Goal: Information Seeking & Learning: Understand process/instructions

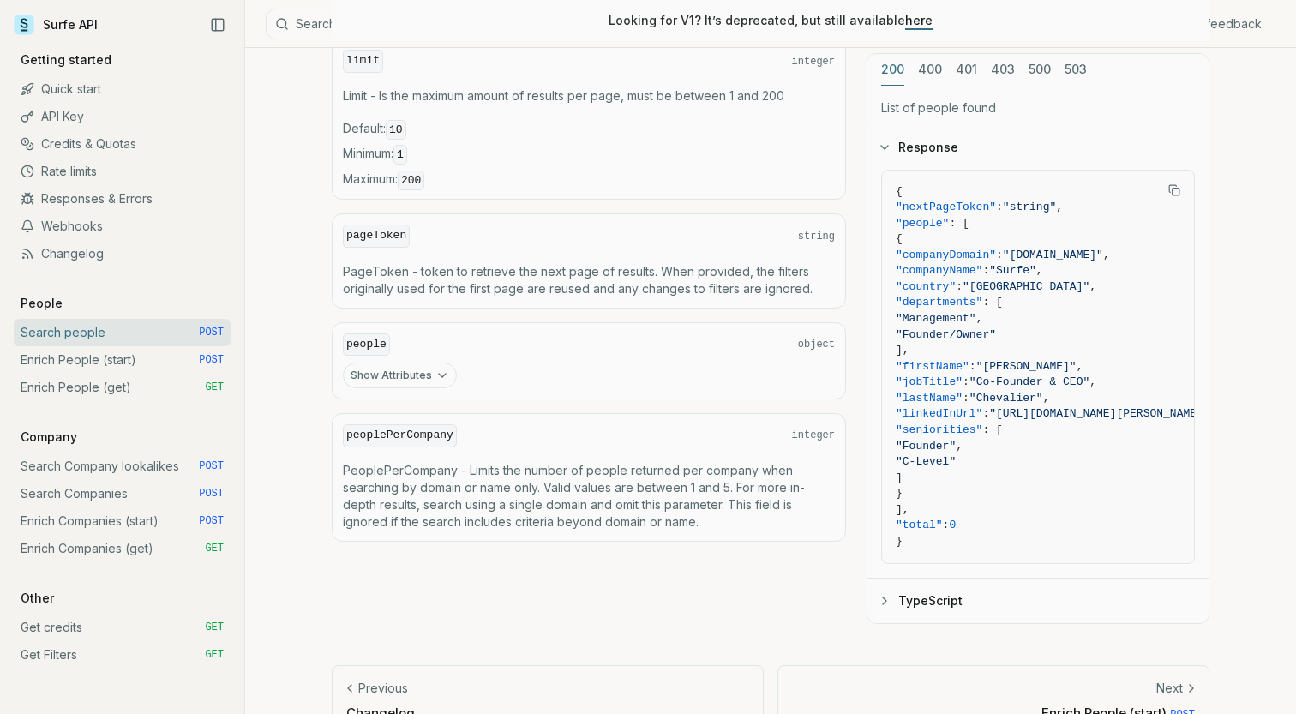
scroll to position [847, 0]
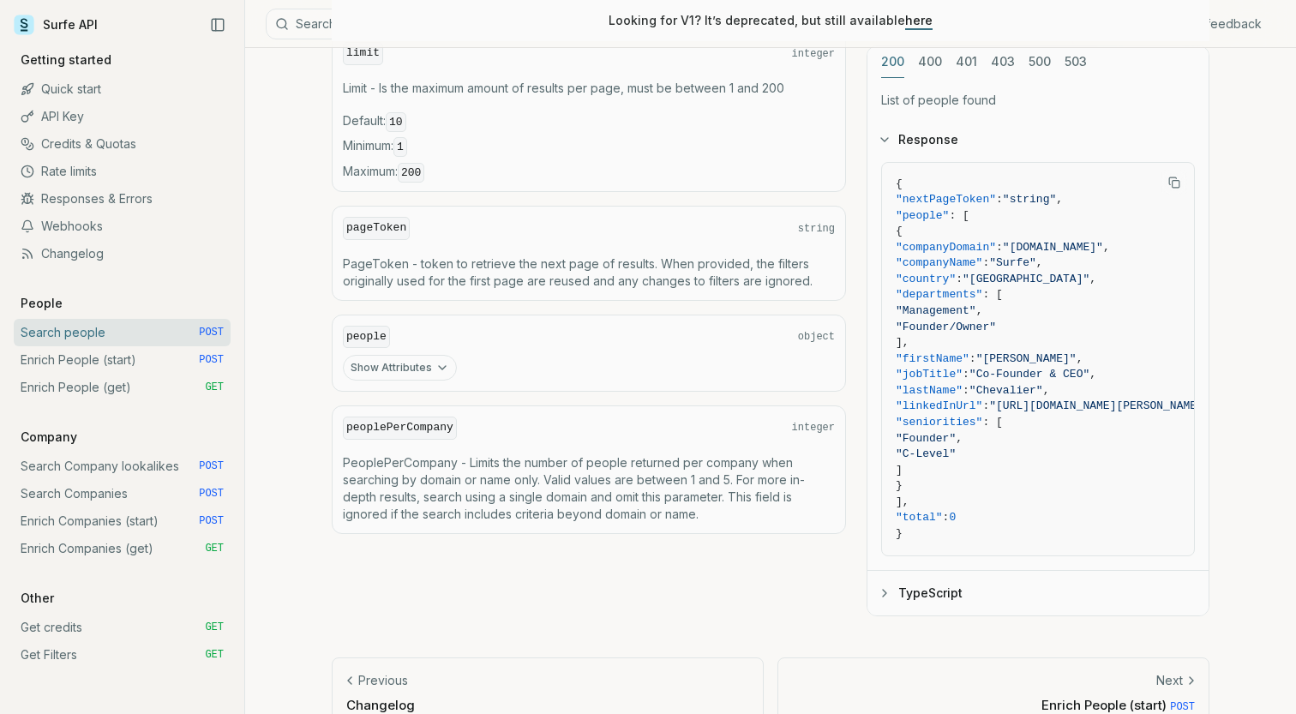
click at [425, 370] on button "Show Attributes" at bounding box center [400, 368] width 114 height 26
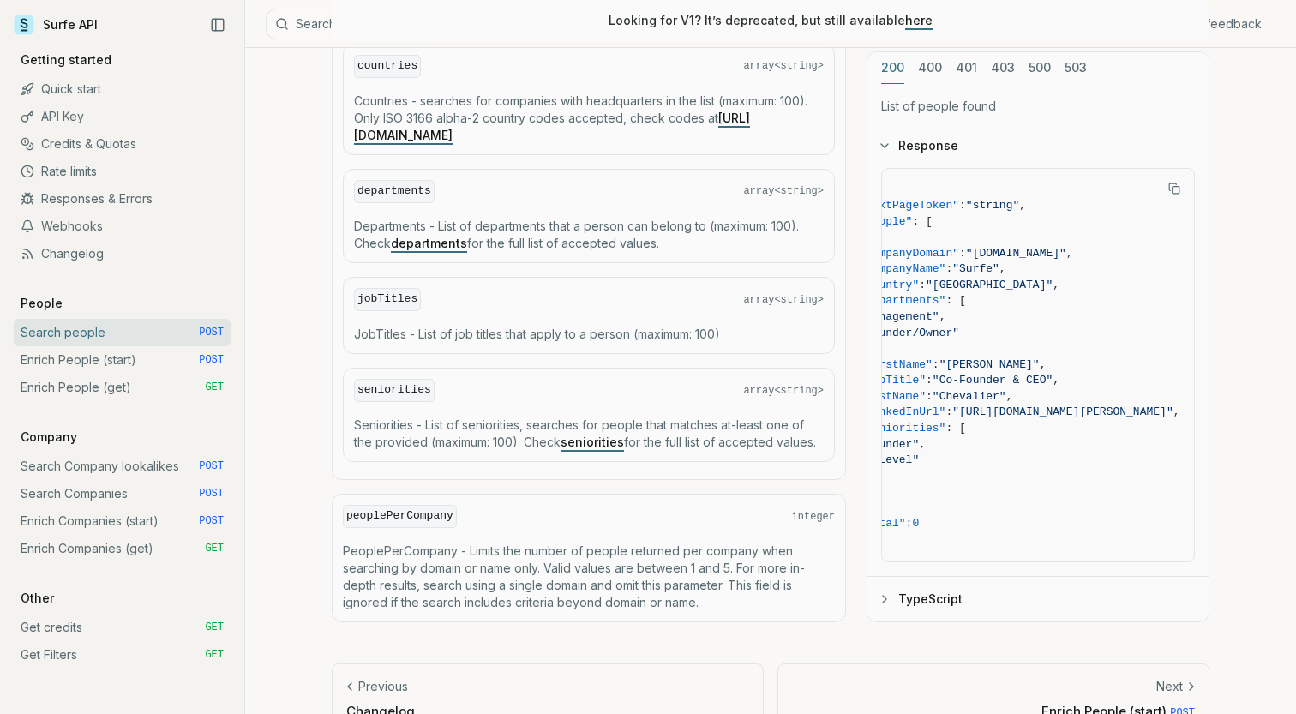
scroll to position [1227, 0]
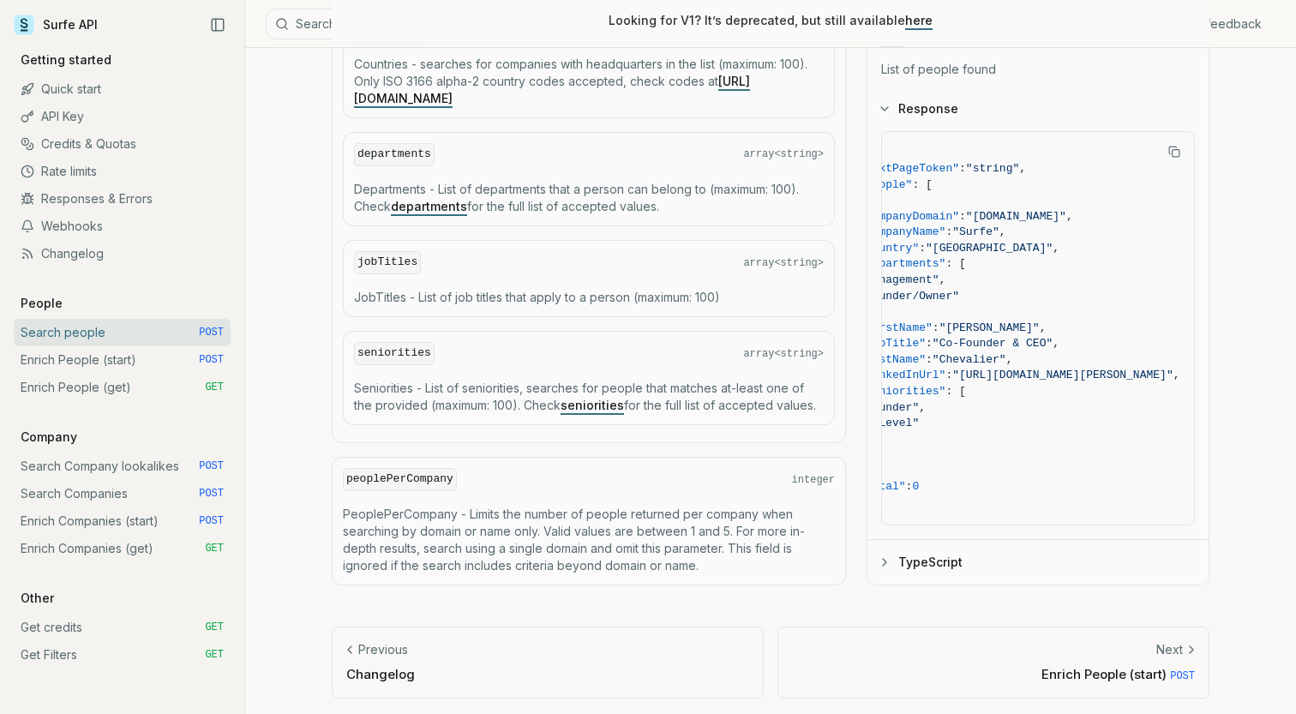
click at [403, 459] on div "peoplePerCompany integer PeoplePerCompany - Limits the number of people returne…" at bounding box center [589, 521] width 514 height 129
click at [398, 470] on code "peoplePerCompany" at bounding box center [400, 479] width 114 height 23
copy code "peoplePerCompany"
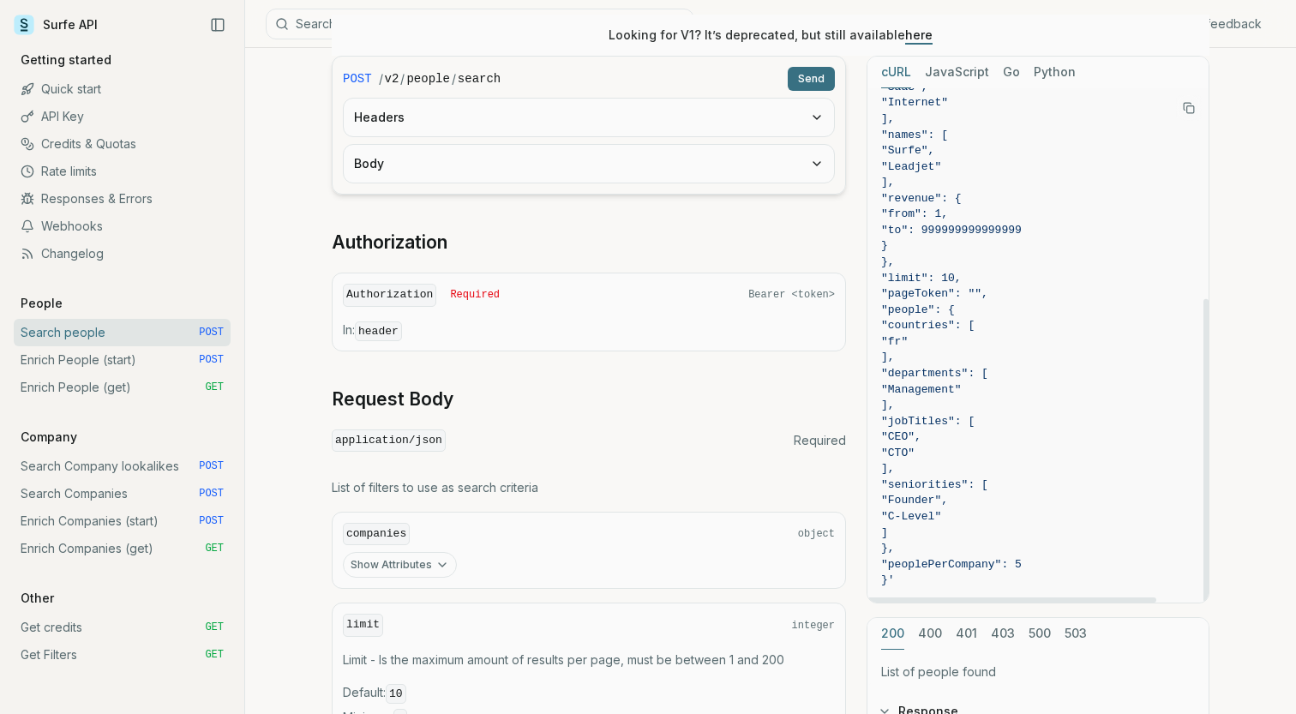
scroll to position [276, 0]
drag, startPoint x: 936, startPoint y: 465, endPoint x: 922, endPoint y: 422, distance: 45.0
click at [922, 422] on code "curl -X POST "[URL][DOMAIN_NAME]" \ -H "Authorization: Bearer <token>" \ -H "Co…" at bounding box center [1038, 166] width 314 height 843
copy code ""jobTitles": [ "CEO", "CTO" ],"
click at [907, 335] on span ""fr"" at bounding box center [894, 340] width 27 height 13
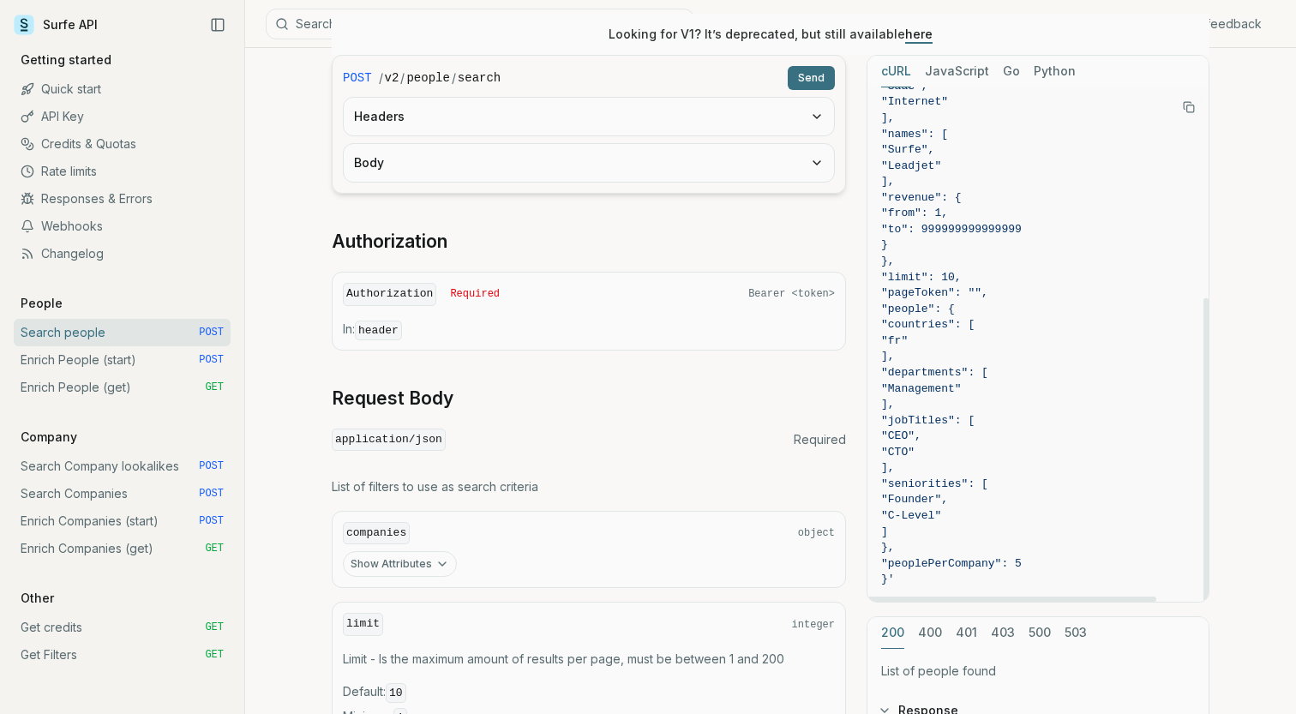
drag, startPoint x: 909, startPoint y: 311, endPoint x: 980, endPoint y: 467, distance: 171.4
click at [980, 467] on code "curl -X POST "[URL][DOMAIN_NAME]" \ -H "Authorization: Bearer <token>" \ -H "Co…" at bounding box center [1038, 166] width 314 height 843
copy code ""people": { "countries": [ "fr" ], "departments": [ "Management" ], "jobTitles"…"
